Goal: Browse casually

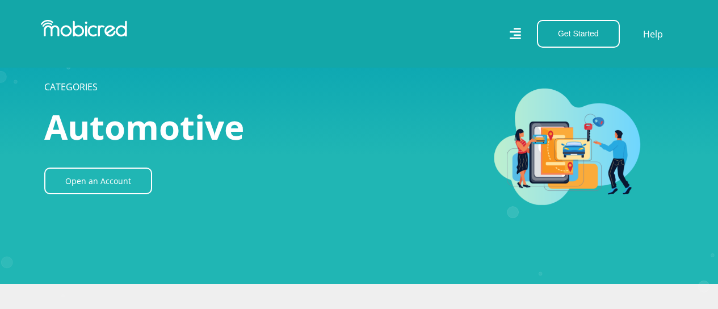
scroll to position [441, 0]
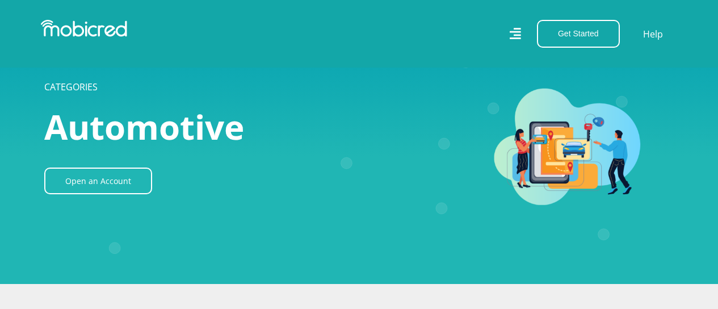
scroll to position [441, 0]
